Goal: Task Accomplishment & Management: Manage account settings

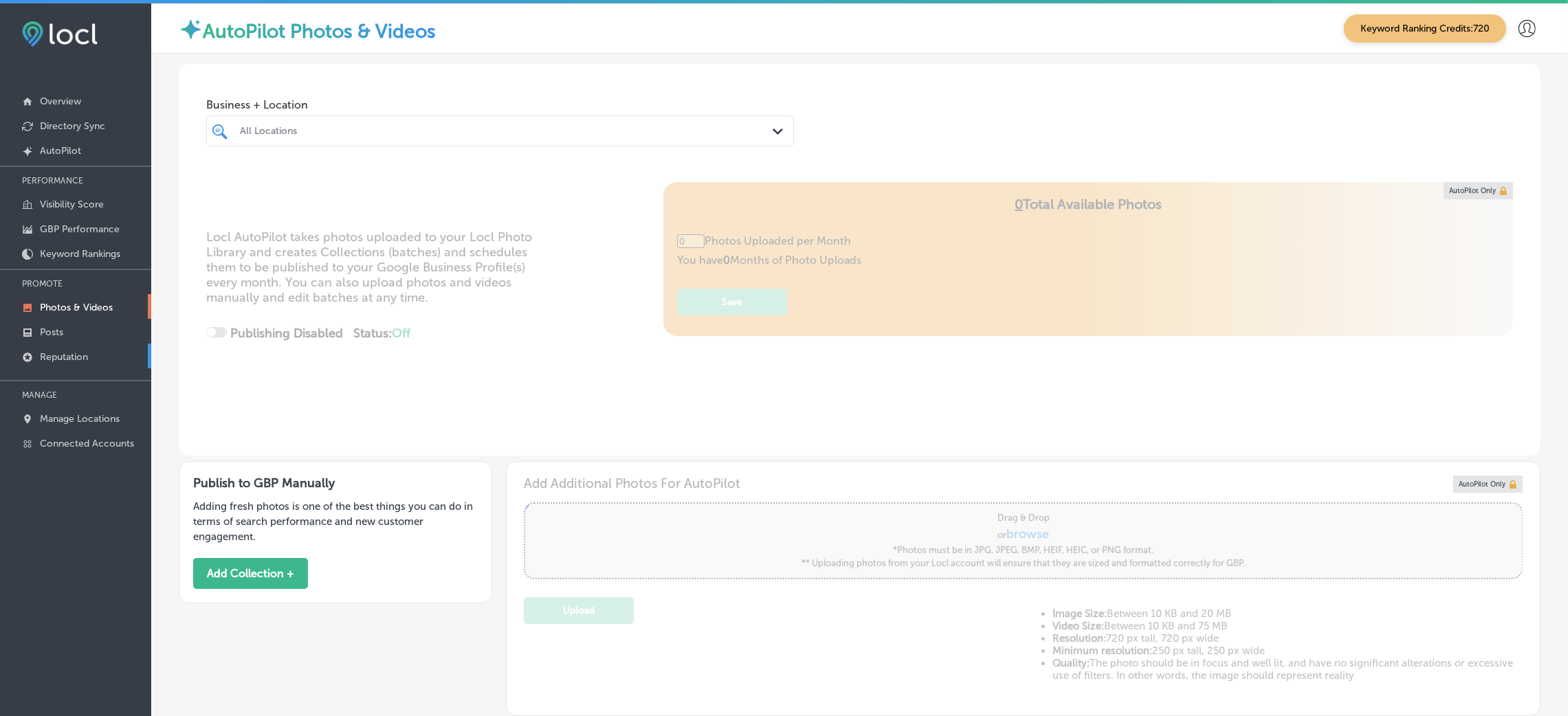
click at [92, 360] on link "Reputation" at bounding box center [75, 356] width 151 height 25
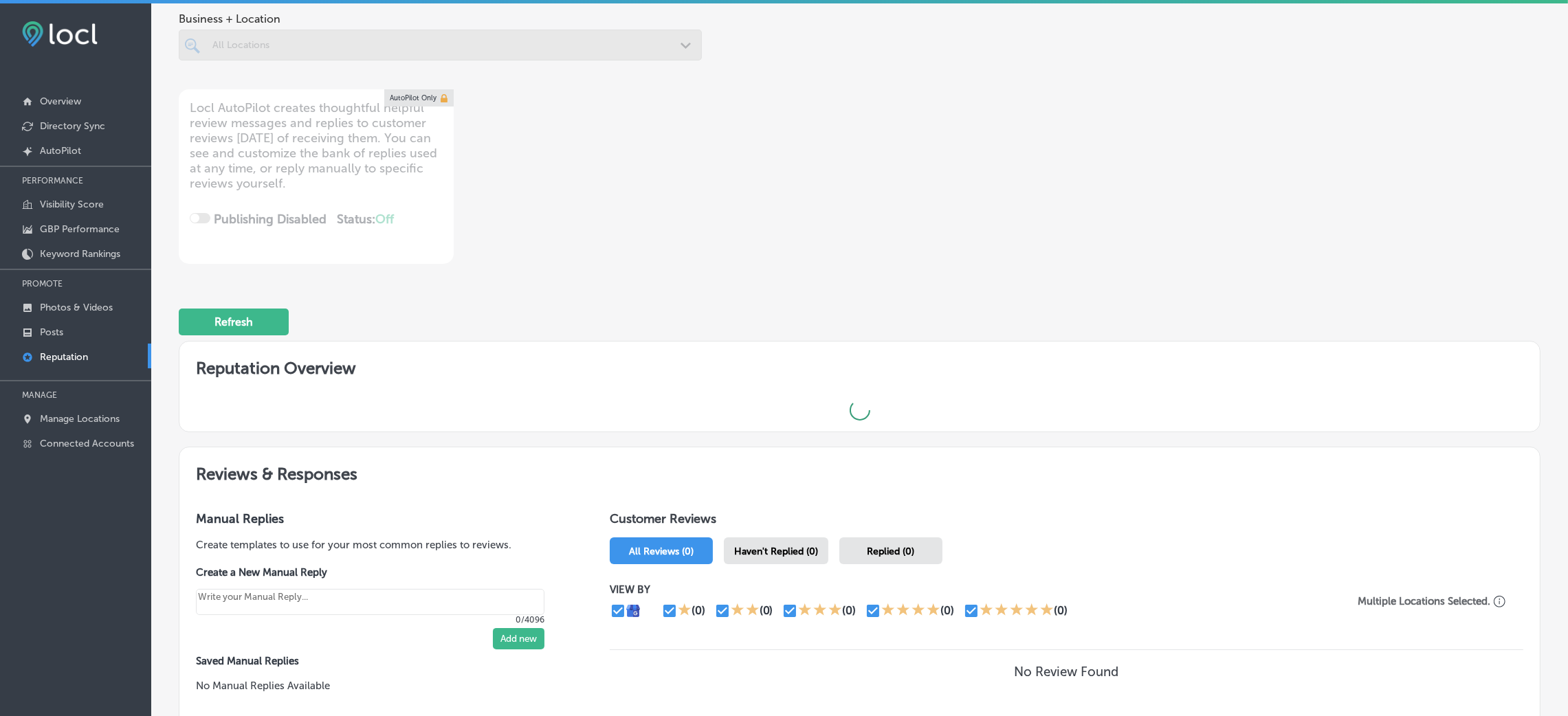
scroll to position [206, 0]
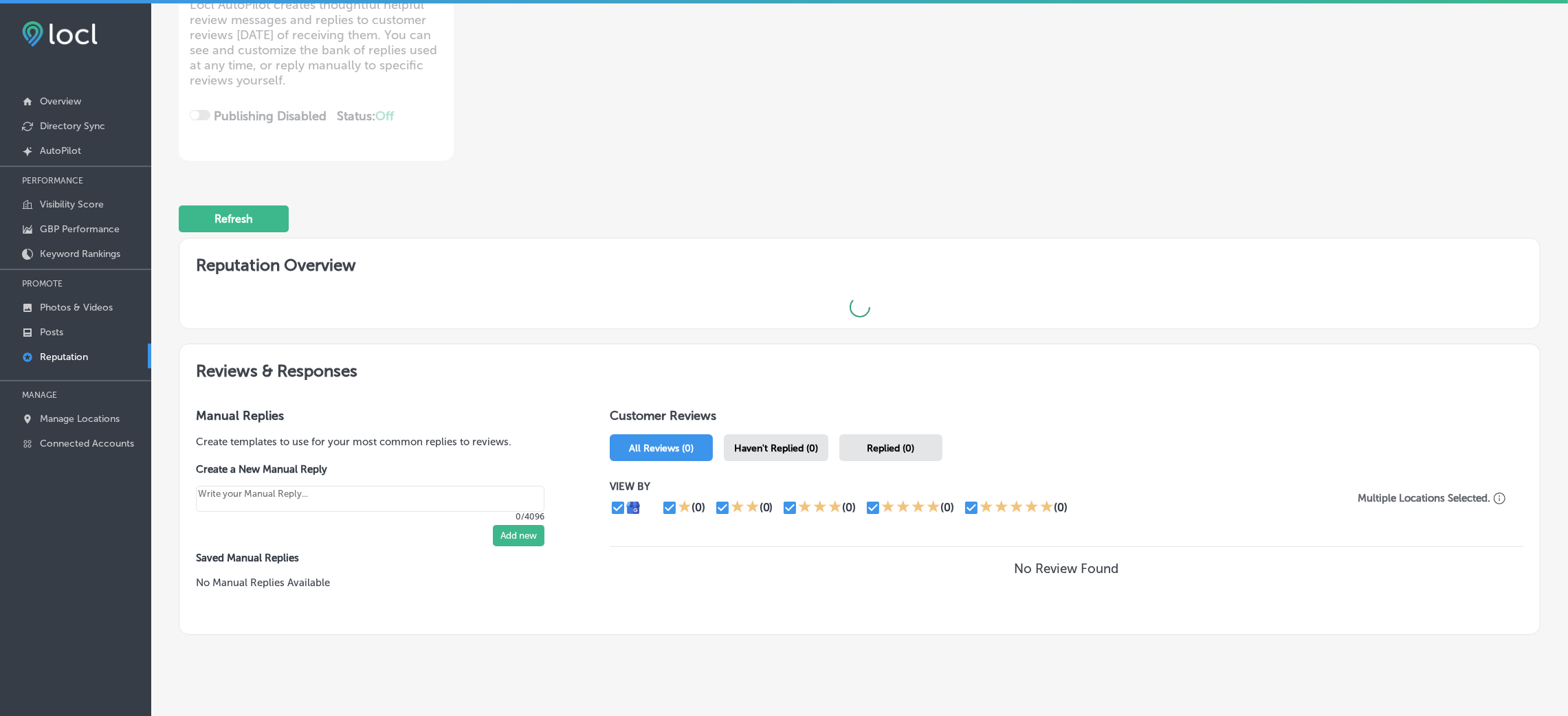
click at [771, 437] on div "Haven't Replied (0)" at bounding box center [776, 447] width 105 height 27
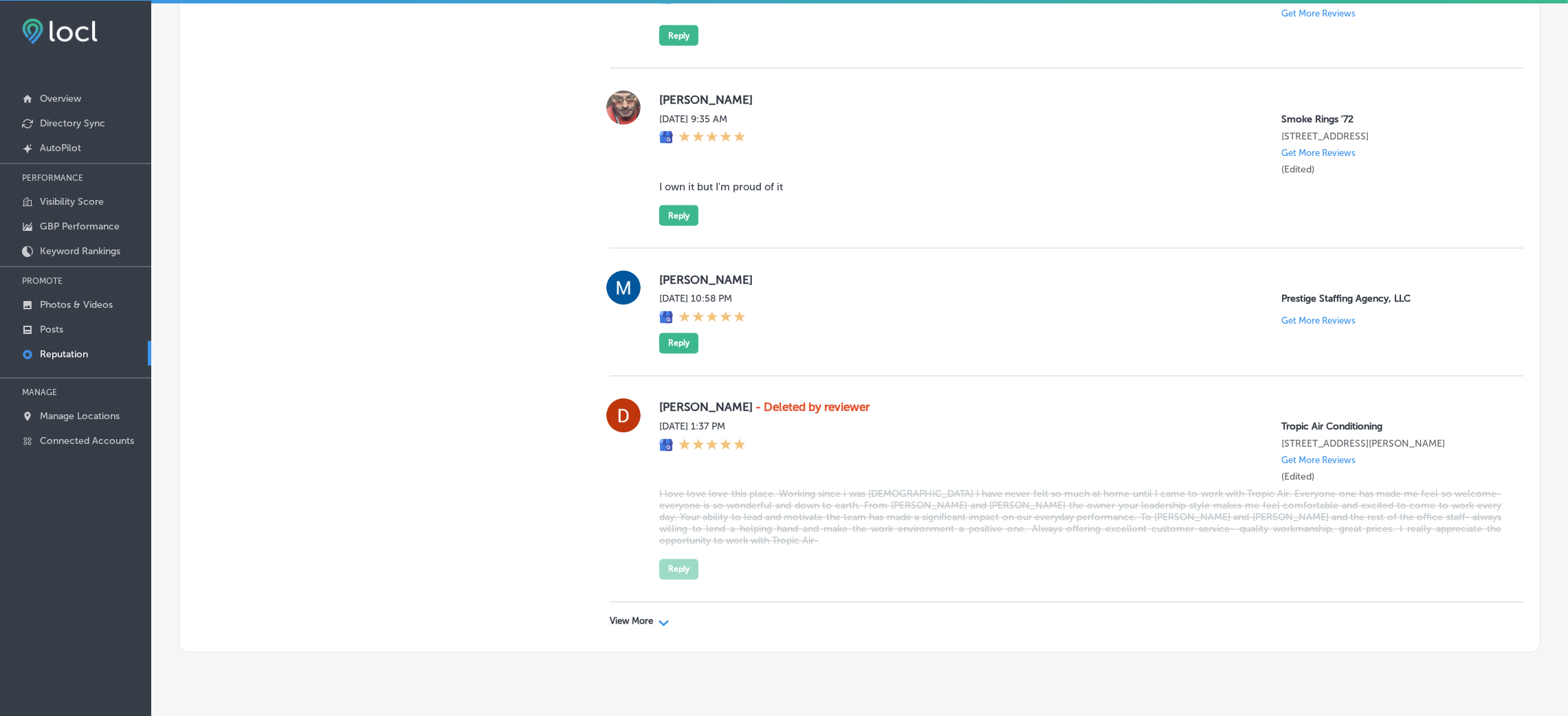
scroll to position [3685, 0]
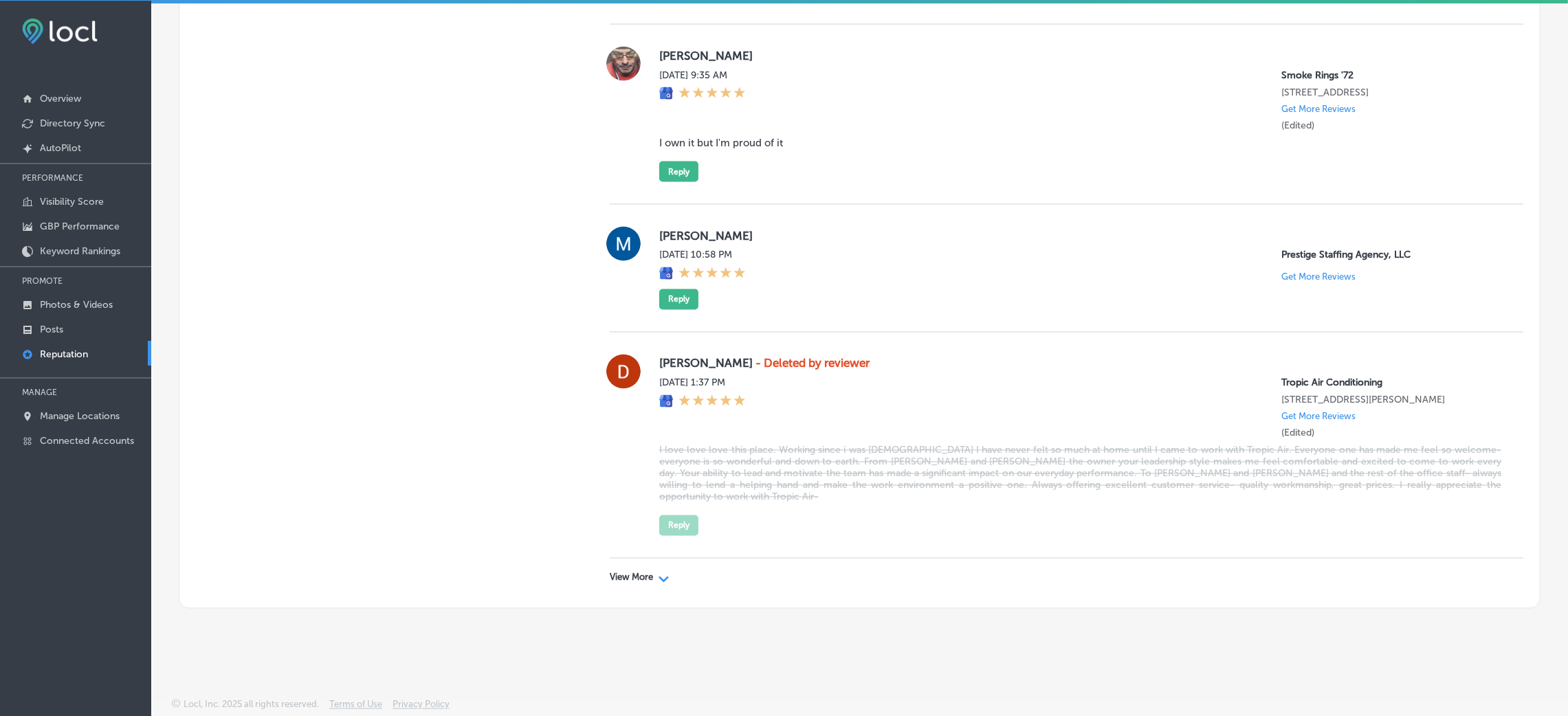
click at [644, 561] on div "View More Path Created with Sketch." at bounding box center [1066, 578] width 914 height 39
click at [645, 569] on div "View More Path Created with Sketch." at bounding box center [1066, 578] width 914 height 39
click at [645, 578] on p "View More" at bounding box center [630, 577] width 43 height 11
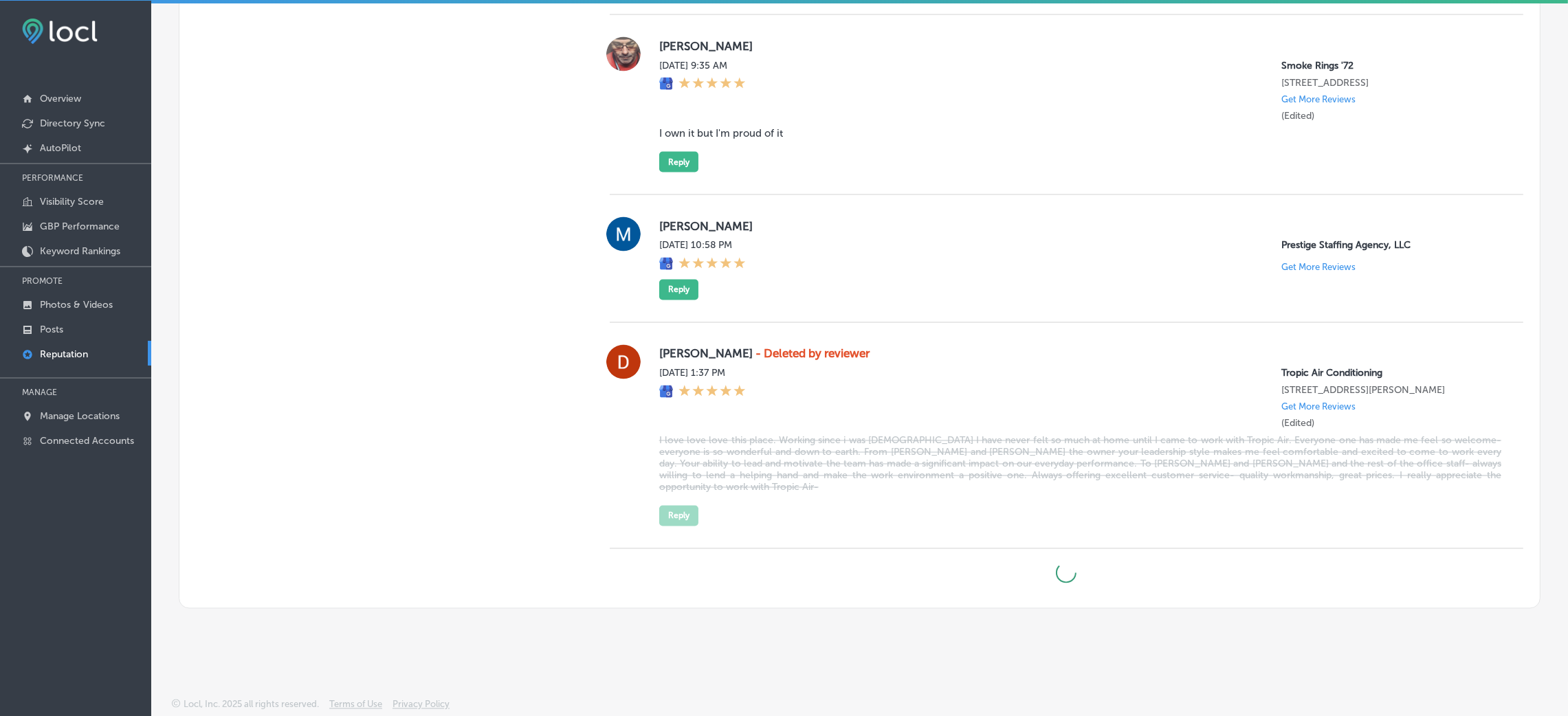
type textarea "x"
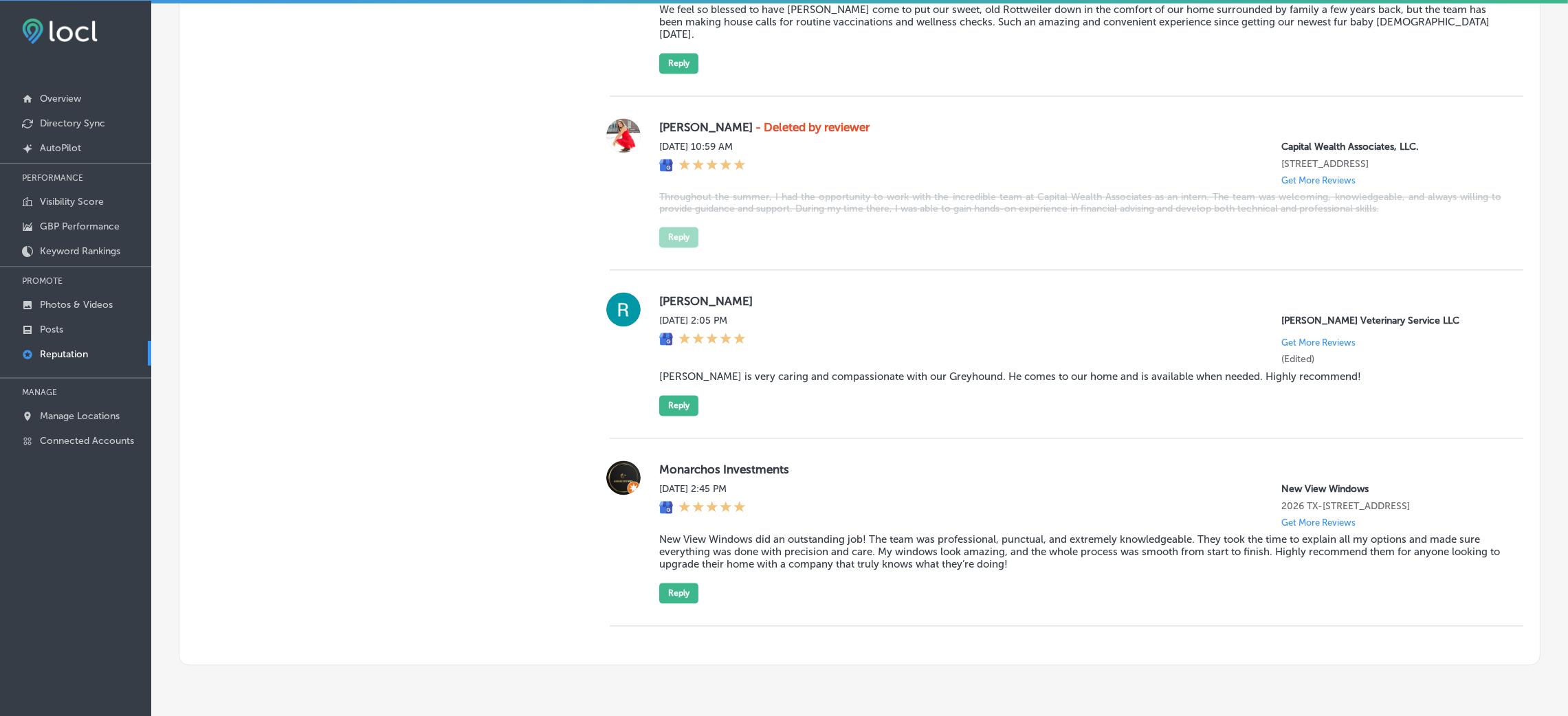
scroll to position [4370, 0]
